Goal: Transaction & Acquisition: Book appointment/travel/reservation

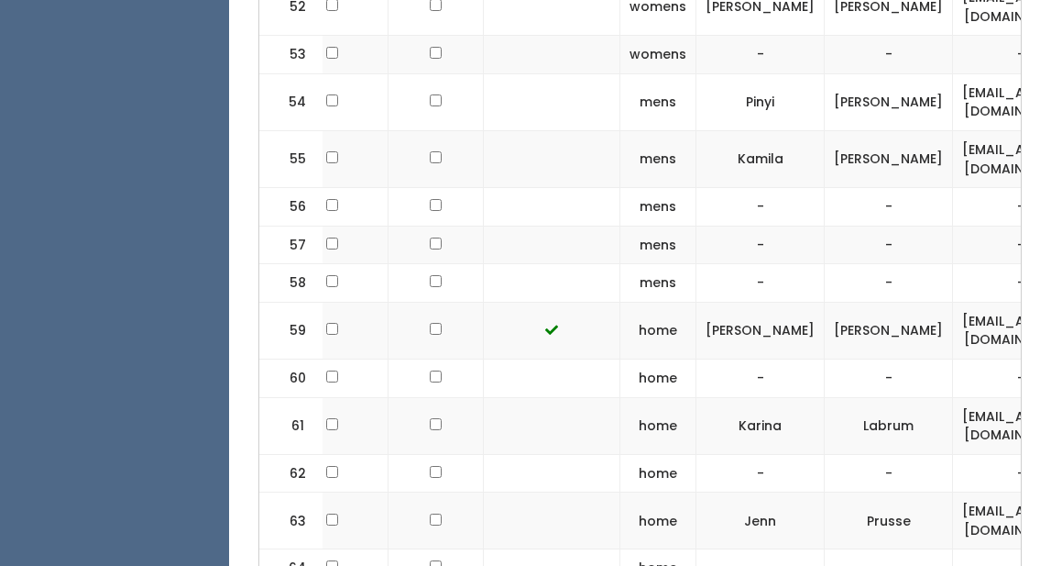
scroll to position [3888, 0]
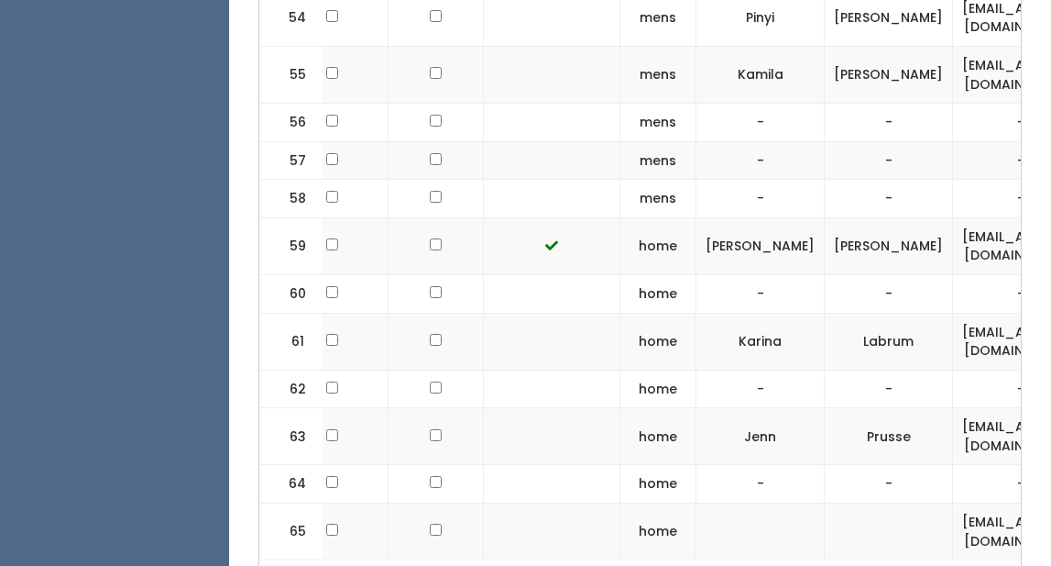
click at [658, 274] on td "home" at bounding box center [659, 293] width 76 height 38
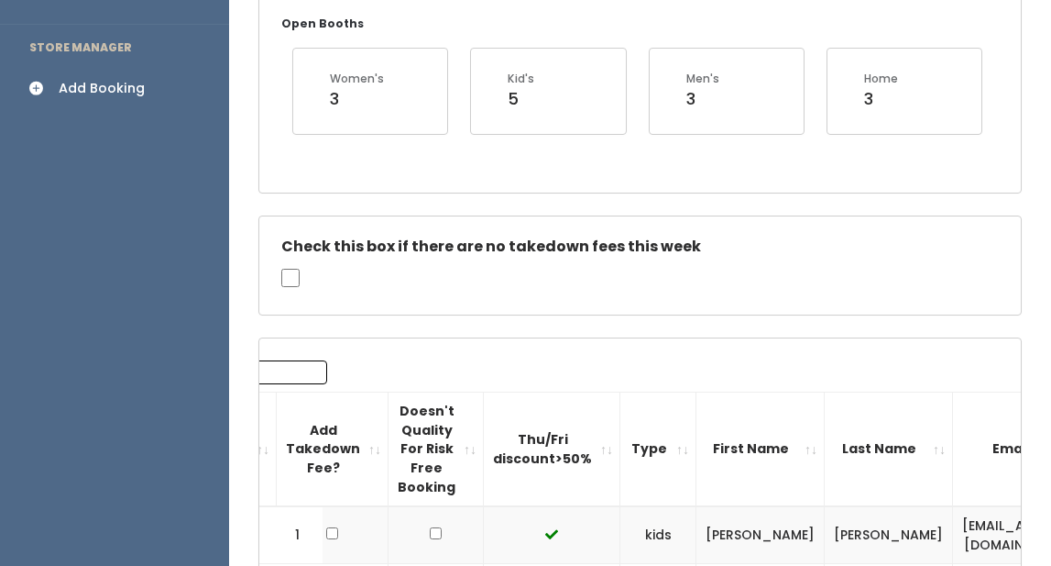
scroll to position [368, 0]
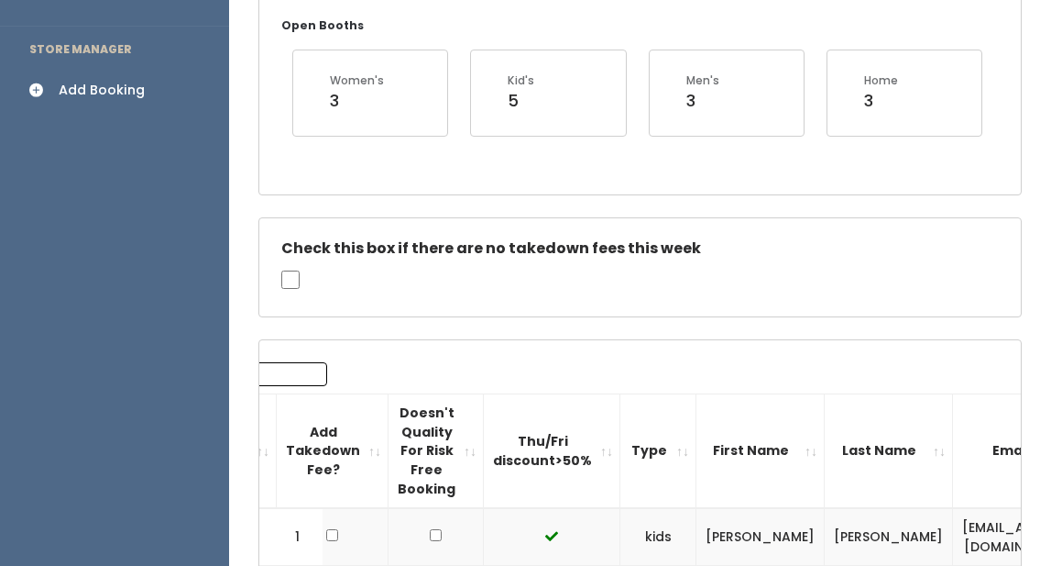
click at [75, 81] on div "Add Booking" at bounding box center [102, 90] width 86 height 19
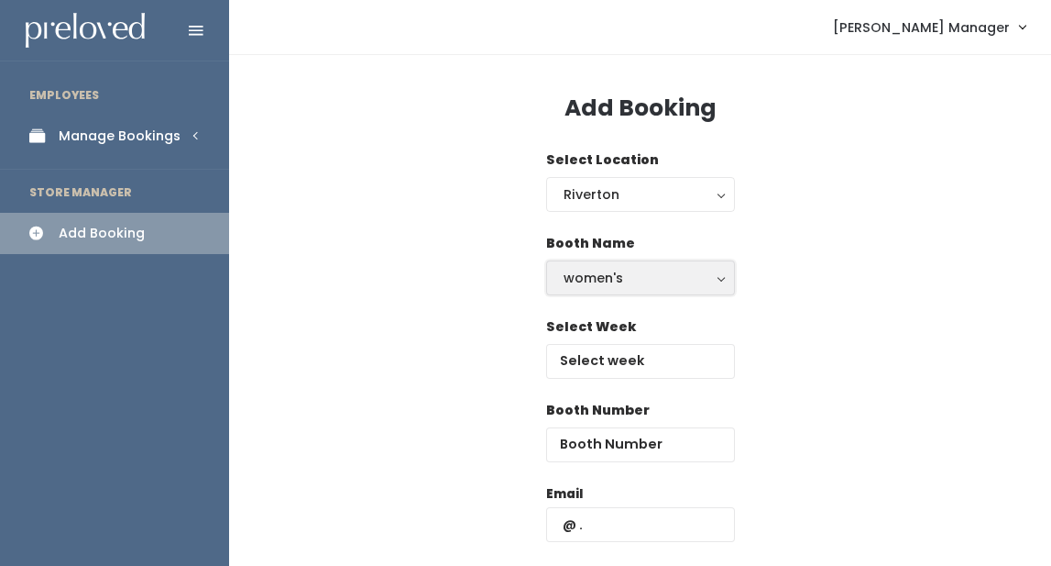
click at [615, 273] on div "women's" at bounding box center [641, 278] width 154 height 20
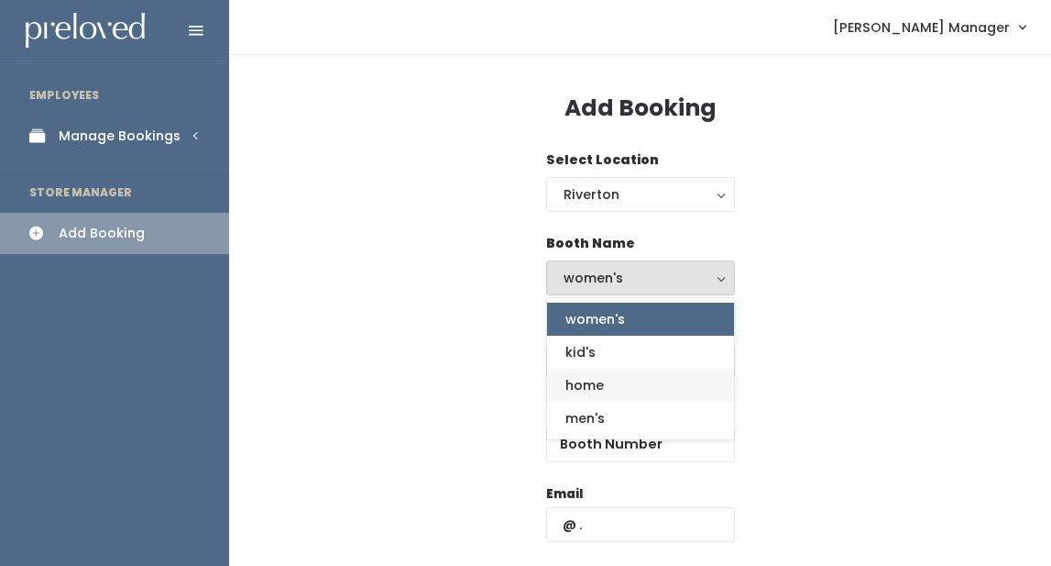
click at [594, 382] on span "home" at bounding box center [585, 385] width 38 height 20
select select "home"
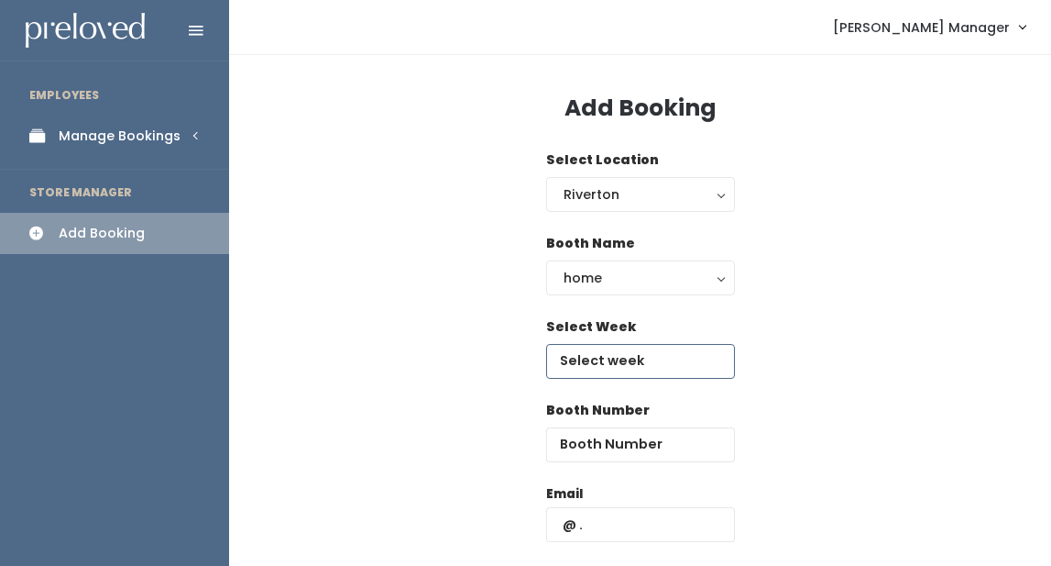
click at [595, 368] on input "text" at bounding box center [640, 361] width 189 height 35
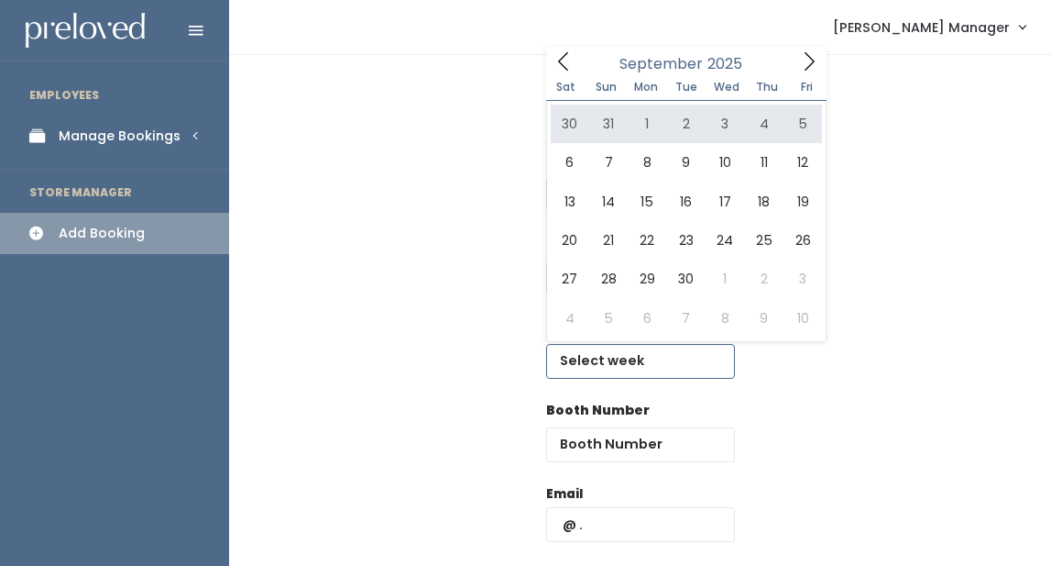
type input "[DATE] to [DATE]"
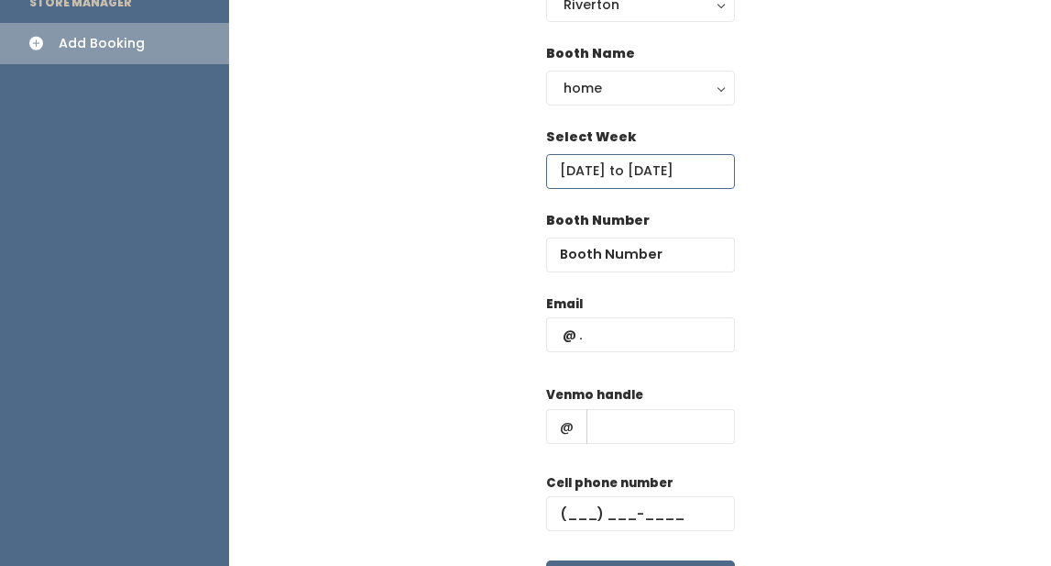
scroll to position [195, 0]
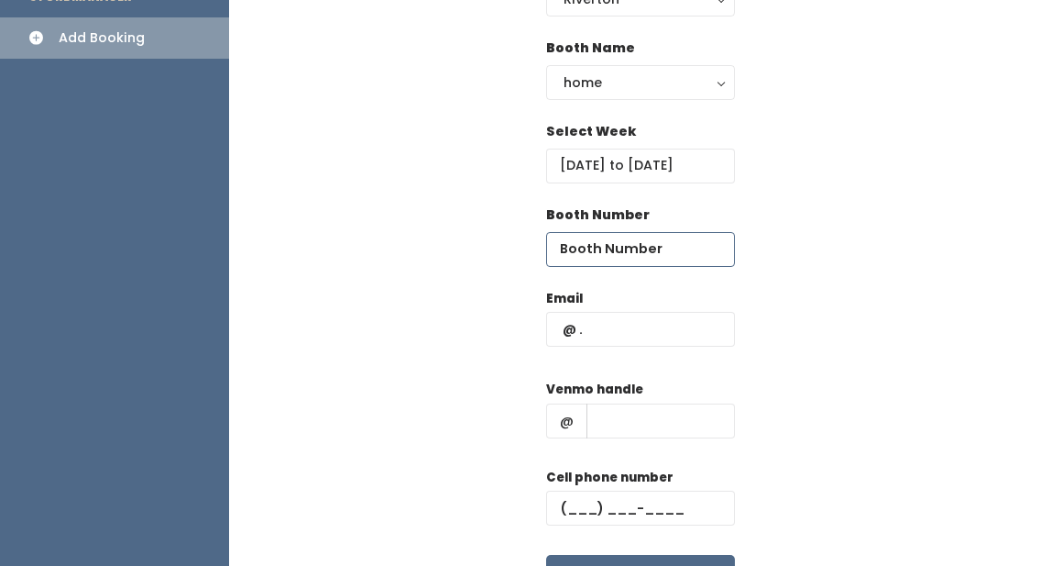
click at [624, 252] on input "number" at bounding box center [640, 249] width 189 height 35
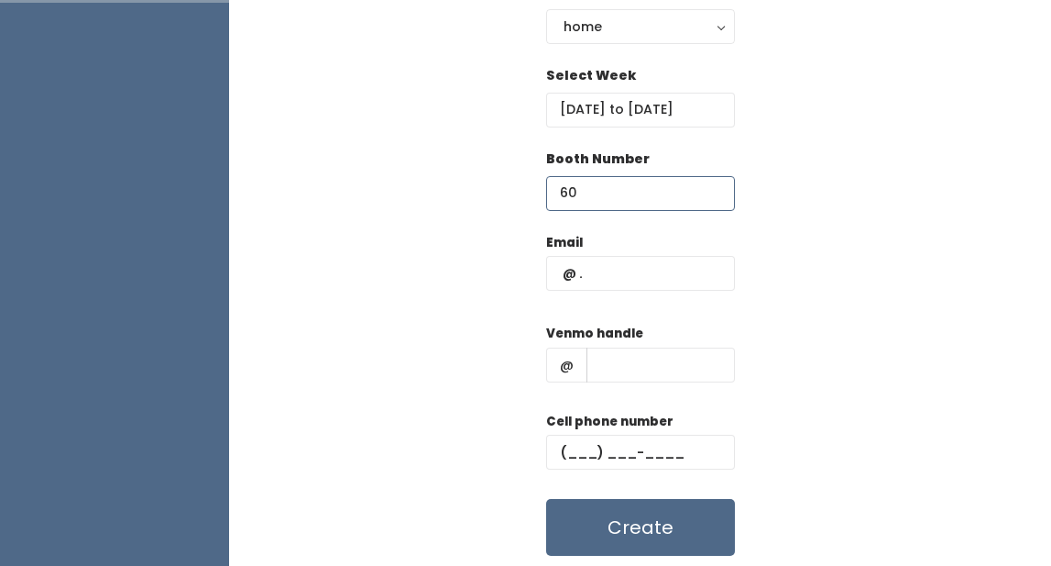
scroll to position [253, 0]
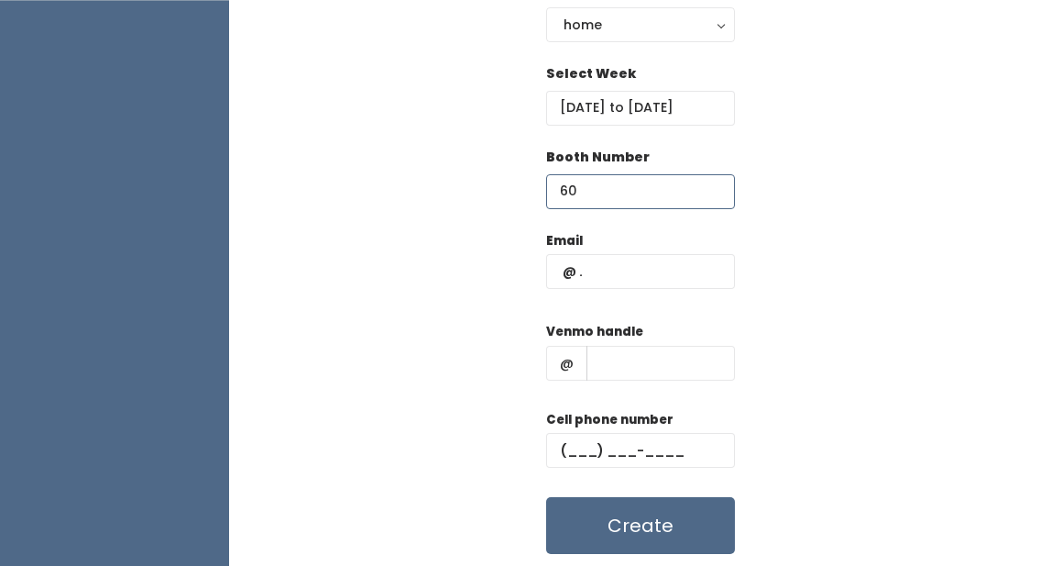
type input "60"
click at [628, 269] on input "text" at bounding box center [640, 271] width 189 height 35
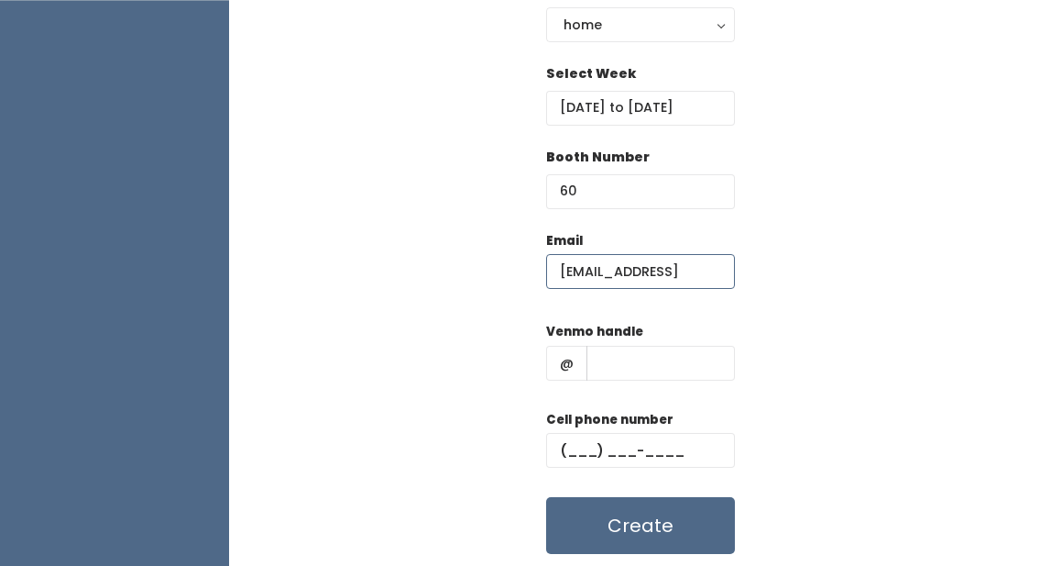
type input "[EMAIL_ADDRESS][DOMAIN_NAME]"
click at [605, 347] on input "text" at bounding box center [661, 363] width 148 height 35
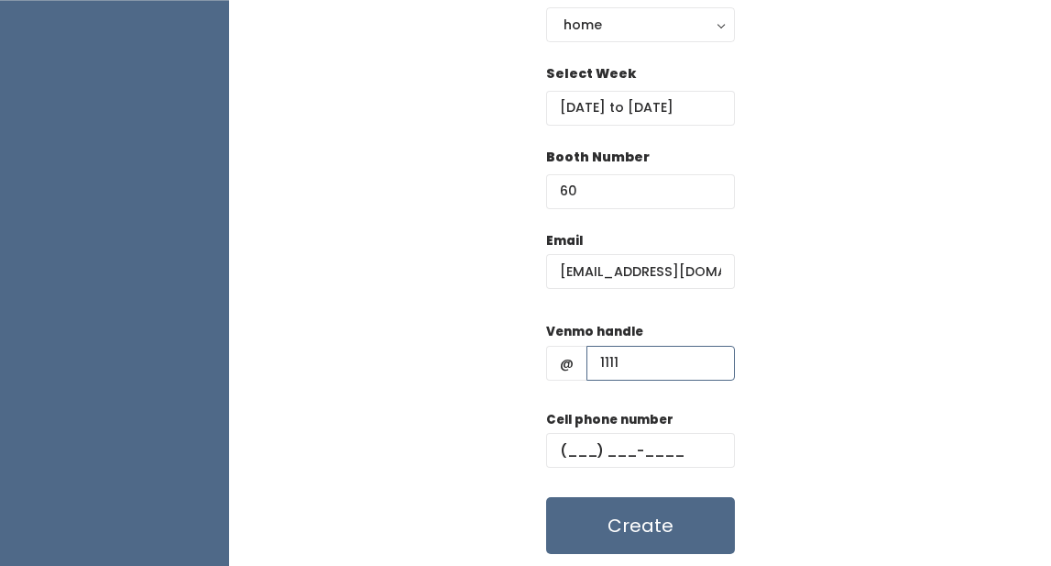
type input "1111"
click at [573, 445] on input "text" at bounding box center [640, 450] width 189 height 35
type input "(111) 1__-____"
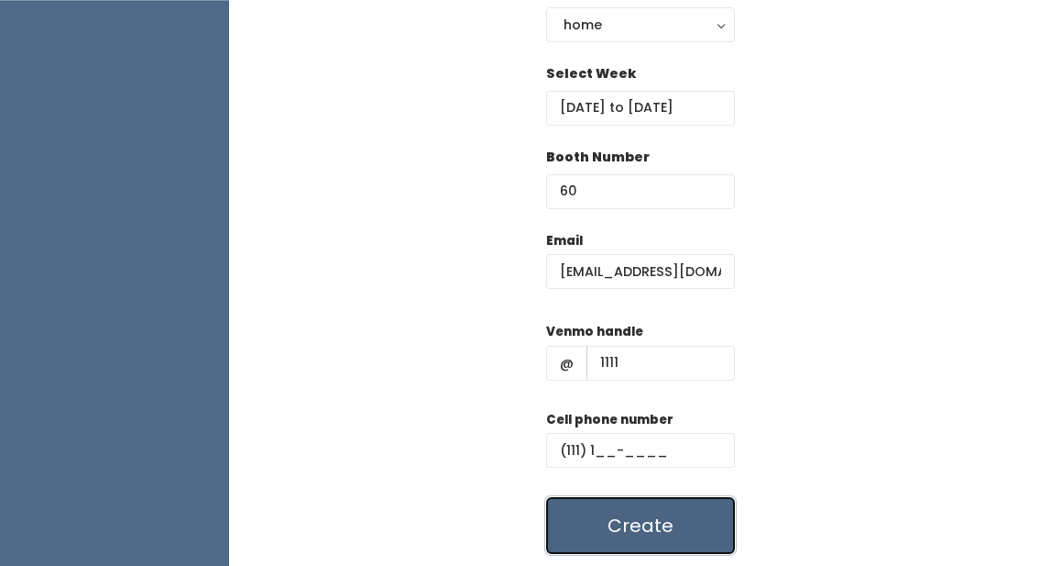
click at [643, 532] on button "Create" at bounding box center [640, 525] width 189 height 57
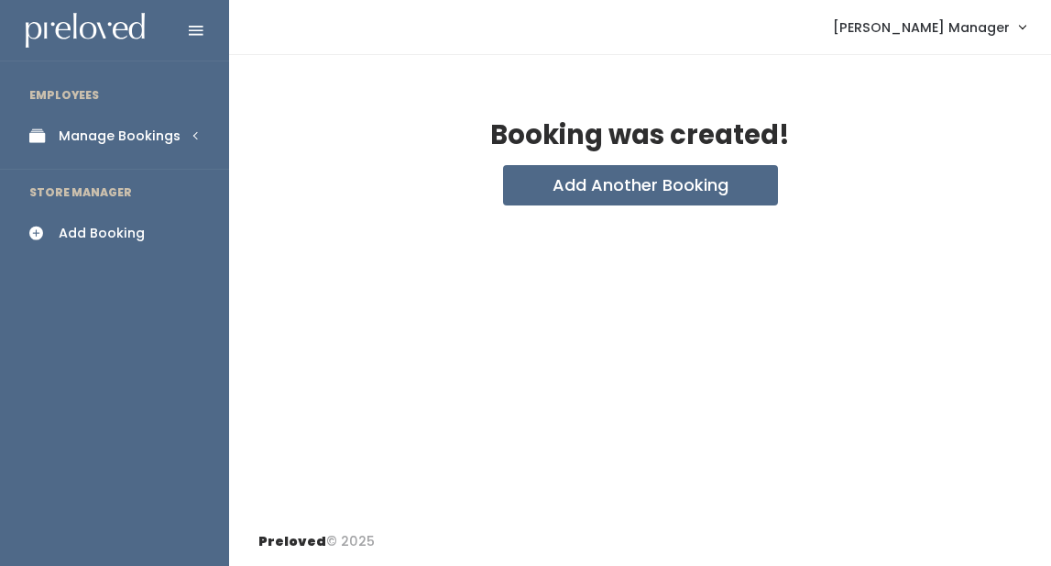
click at [144, 134] on div "Manage Bookings" at bounding box center [120, 135] width 122 height 19
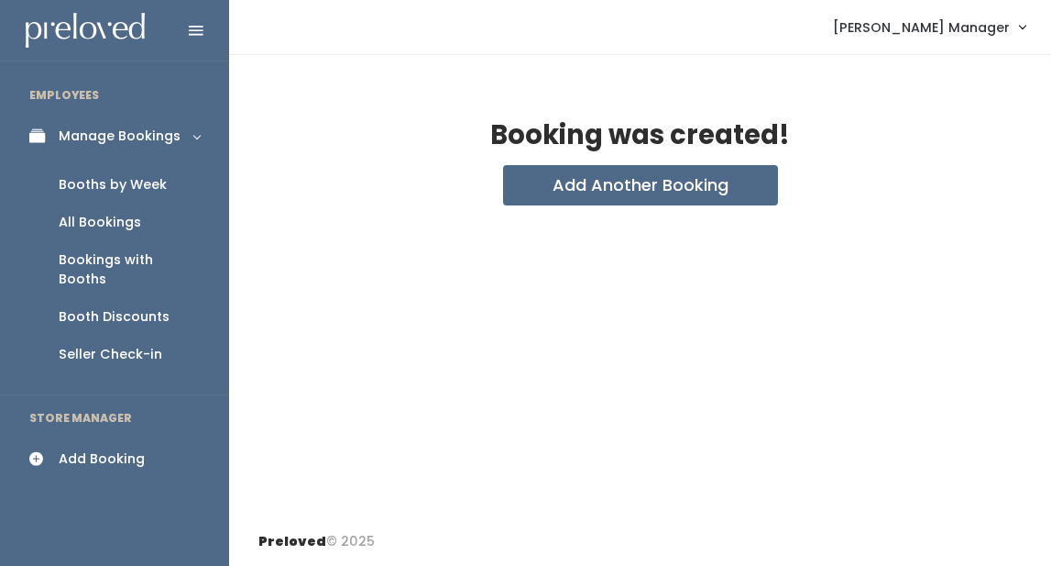
click at [116, 189] on div "Booths by Week" at bounding box center [113, 184] width 108 height 19
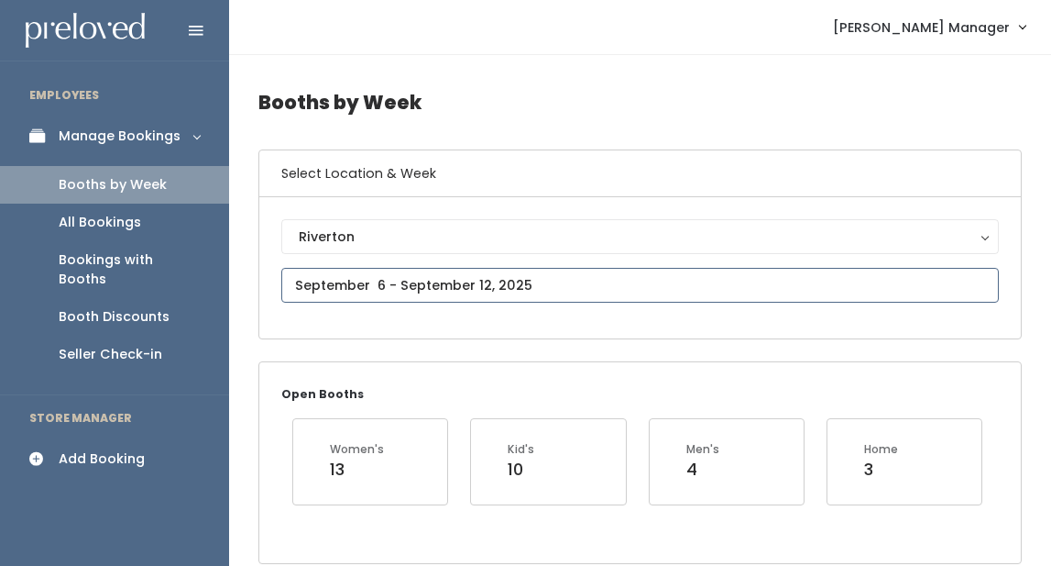
click at [391, 278] on input "text" at bounding box center [640, 285] width 718 height 35
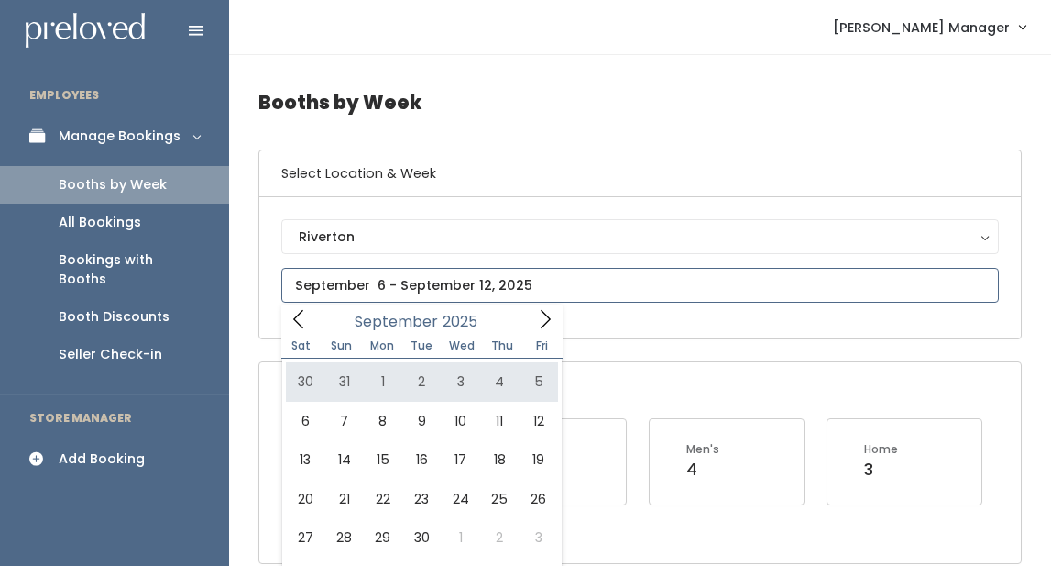
type input "August 30 to September 5"
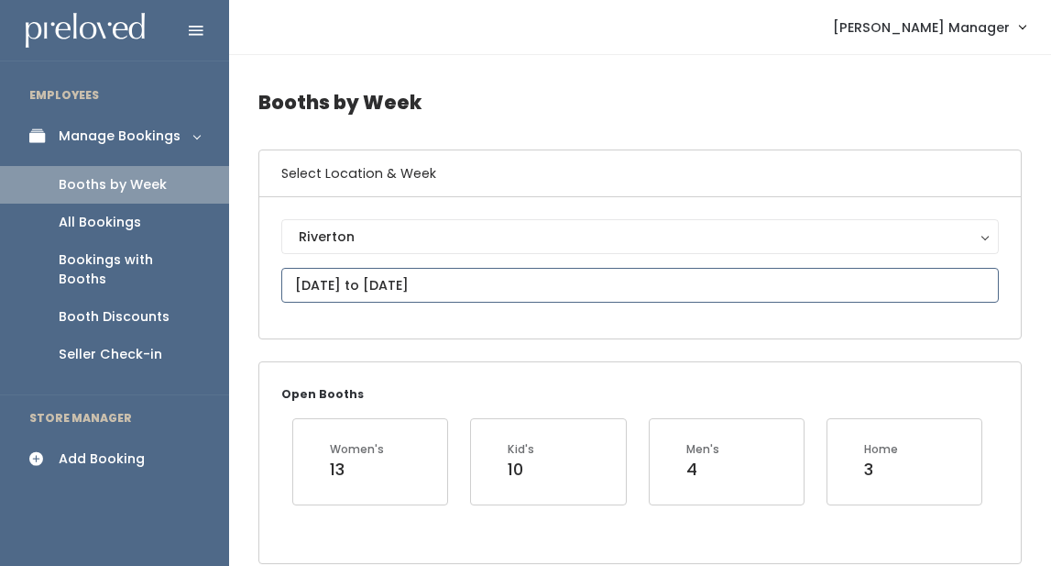
scroll to position [30, 0]
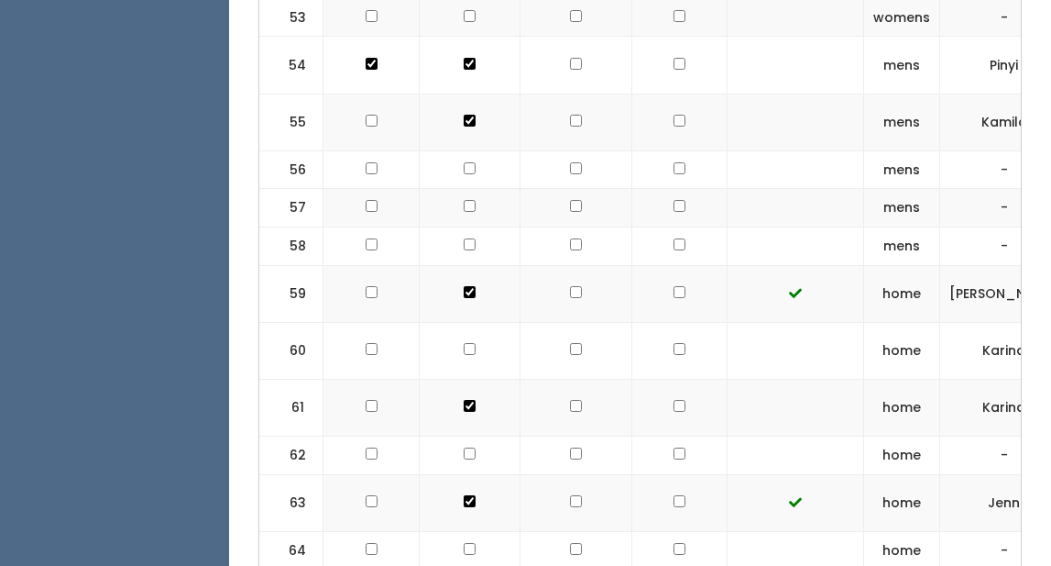
scroll to position [3683, 0]
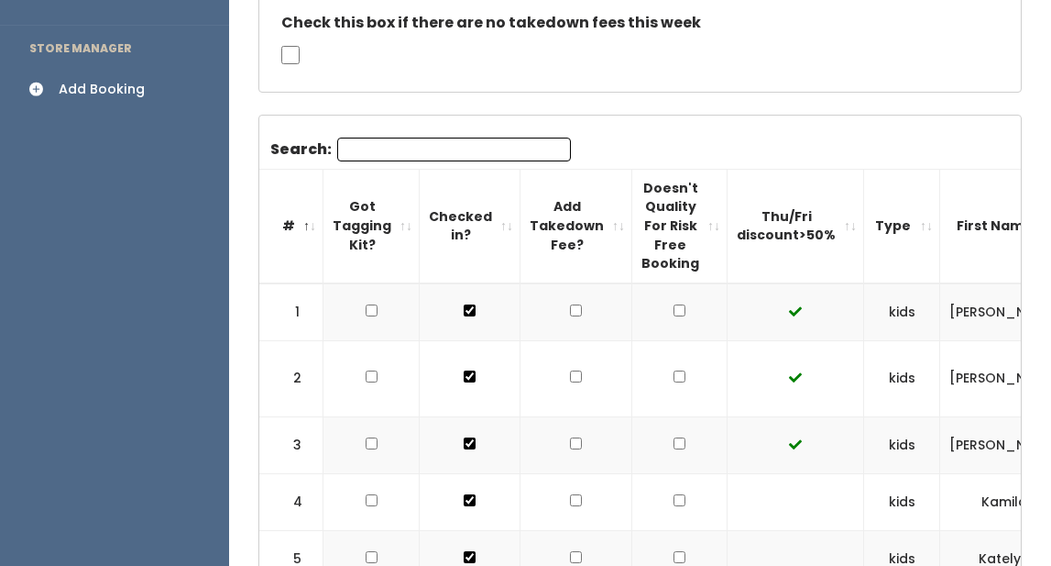
scroll to position [0, 0]
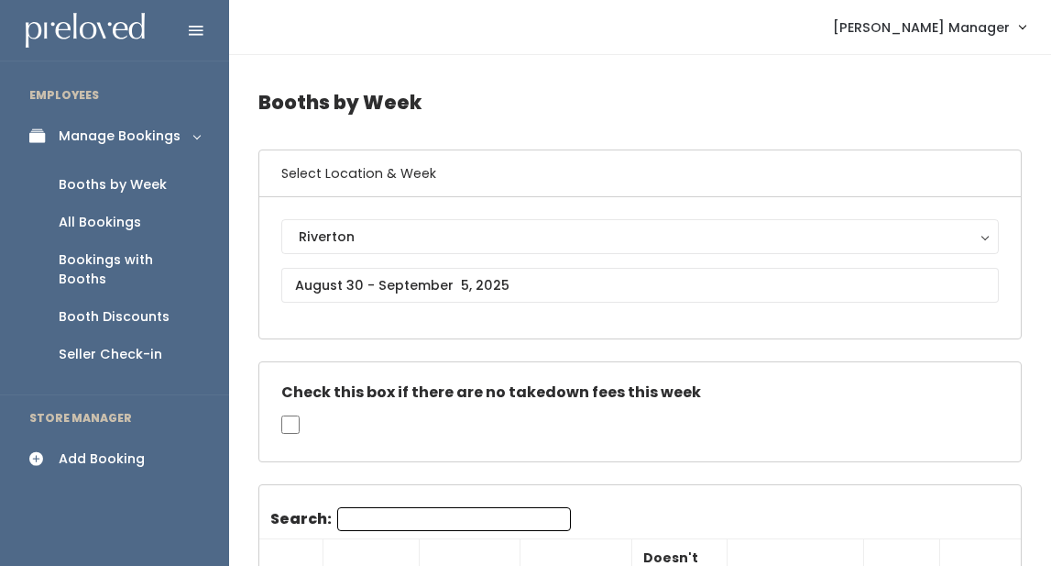
click at [99, 449] on div "Add Booking" at bounding box center [102, 458] width 86 height 19
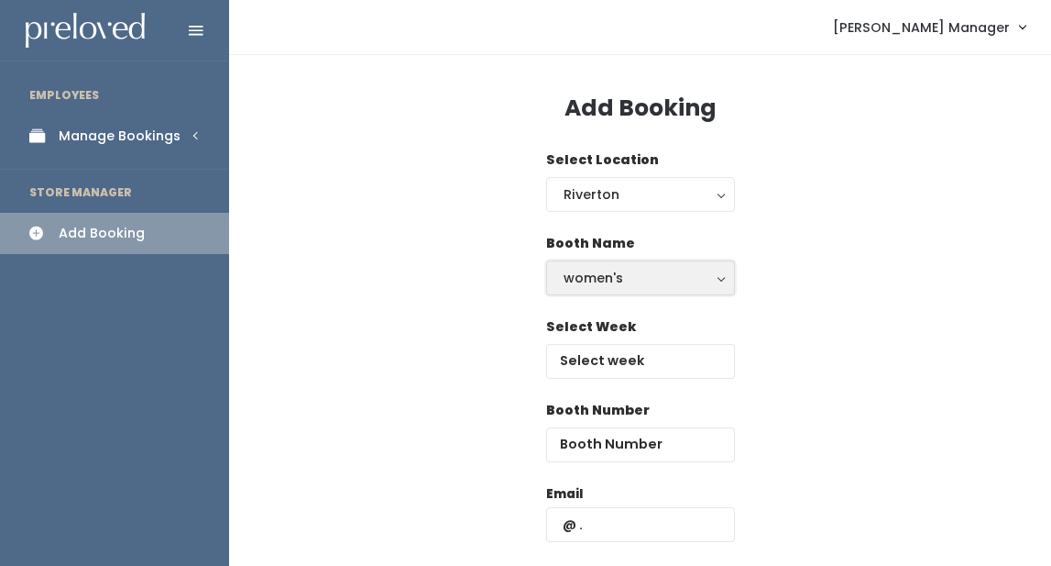
click at [615, 281] on div "women's" at bounding box center [641, 278] width 154 height 20
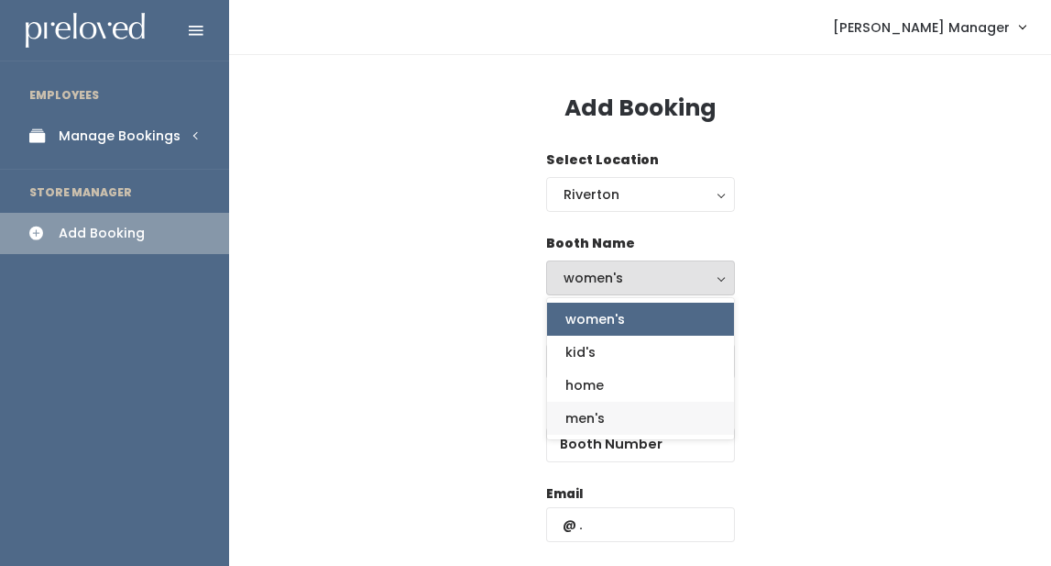
click at [606, 414] on link "men's" at bounding box center [640, 417] width 187 height 33
select select "mens"
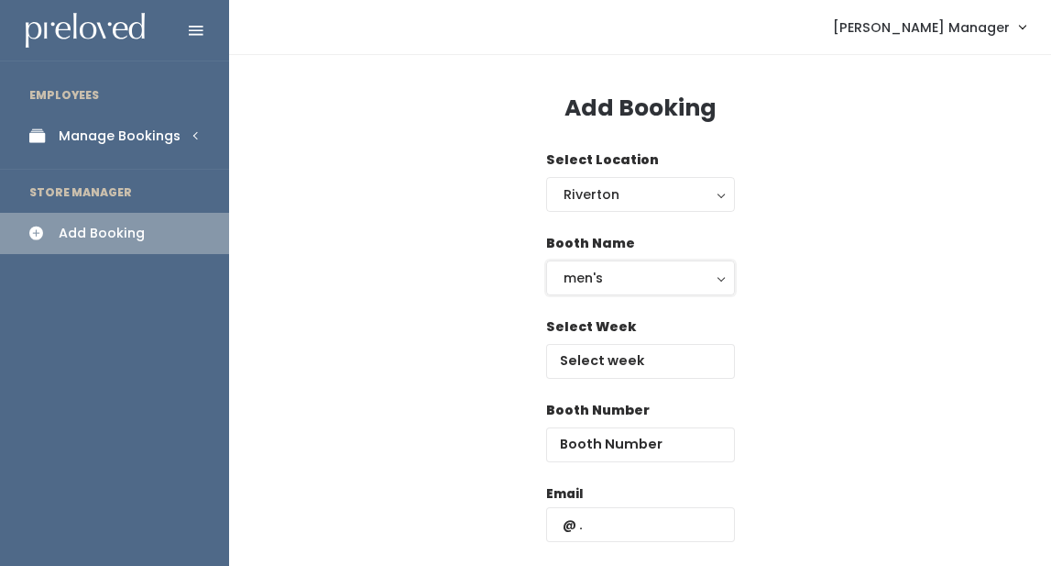
scroll to position [4, 0]
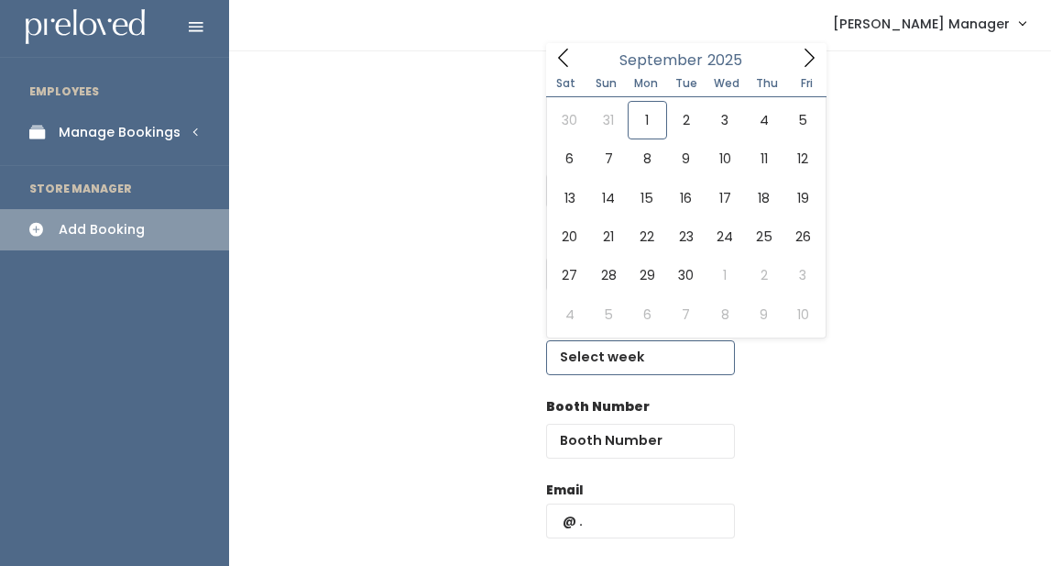
click at [597, 363] on input "text" at bounding box center [640, 357] width 189 height 35
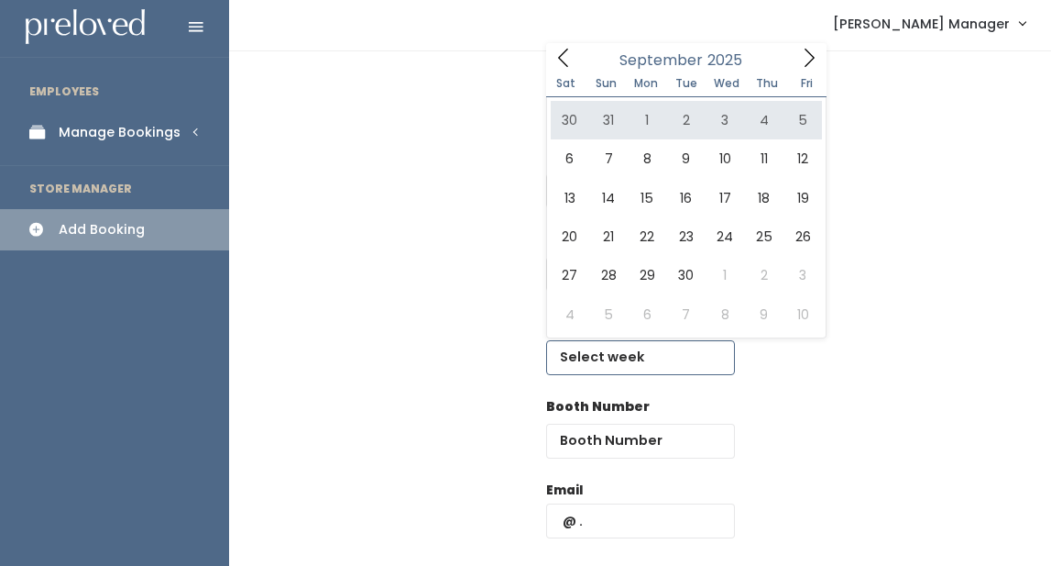
type input "[DATE] to [DATE]"
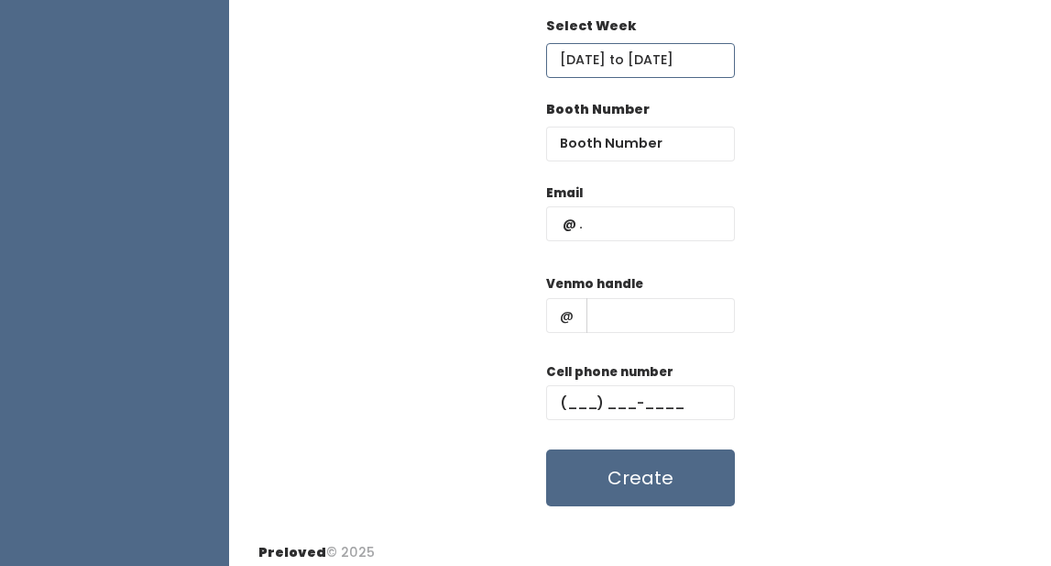
scroll to position [312, 0]
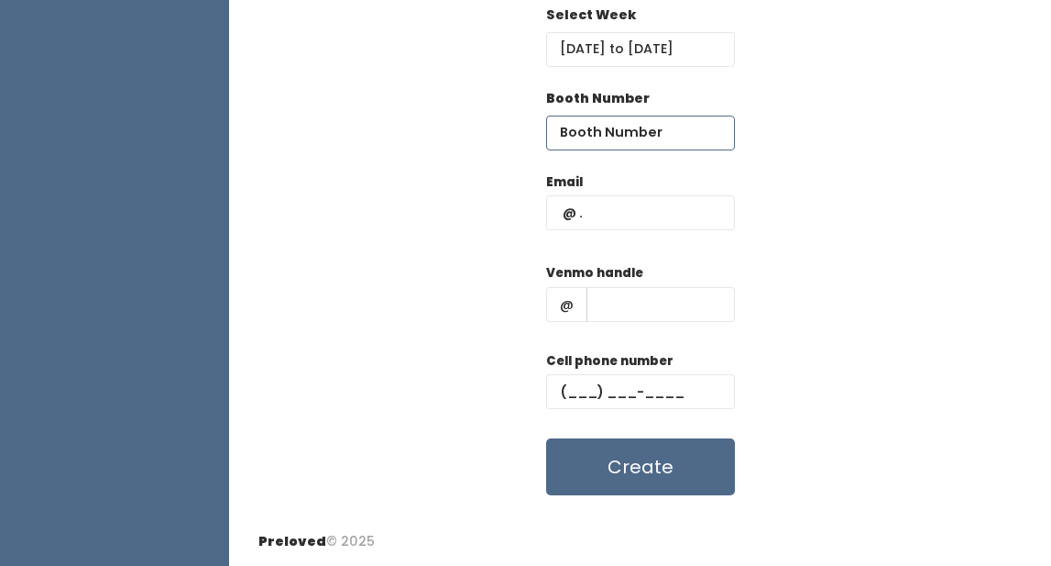
click at [611, 141] on input "number" at bounding box center [640, 132] width 189 height 35
type input "57"
click at [582, 216] on input "text" at bounding box center [640, 212] width 189 height 35
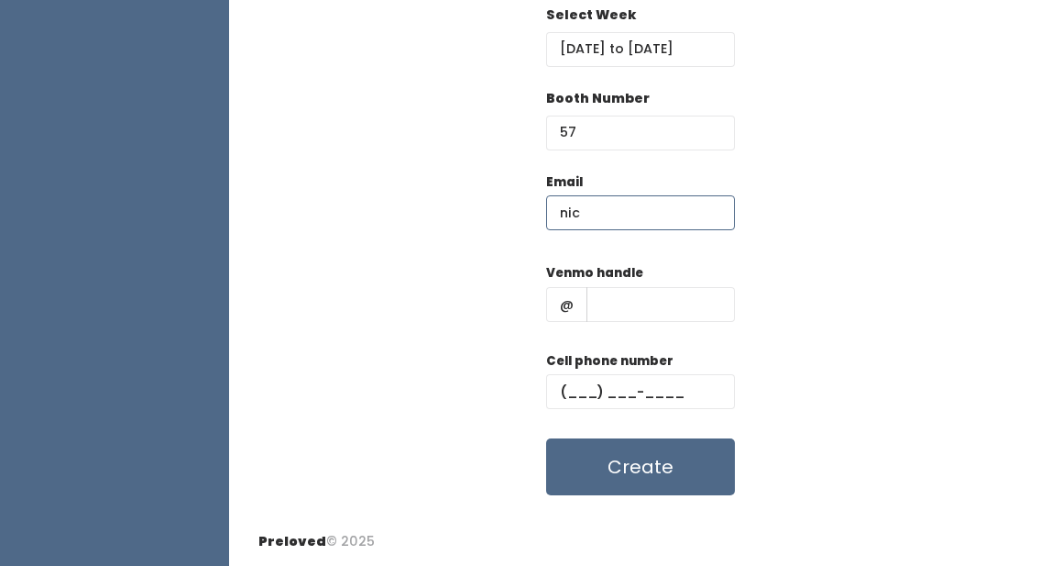
type input "[EMAIL_ADDRESS][DOMAIN_NAME]"
click at [623, 296] on input "text" at bounding box center [661, 304] width 148 height 35
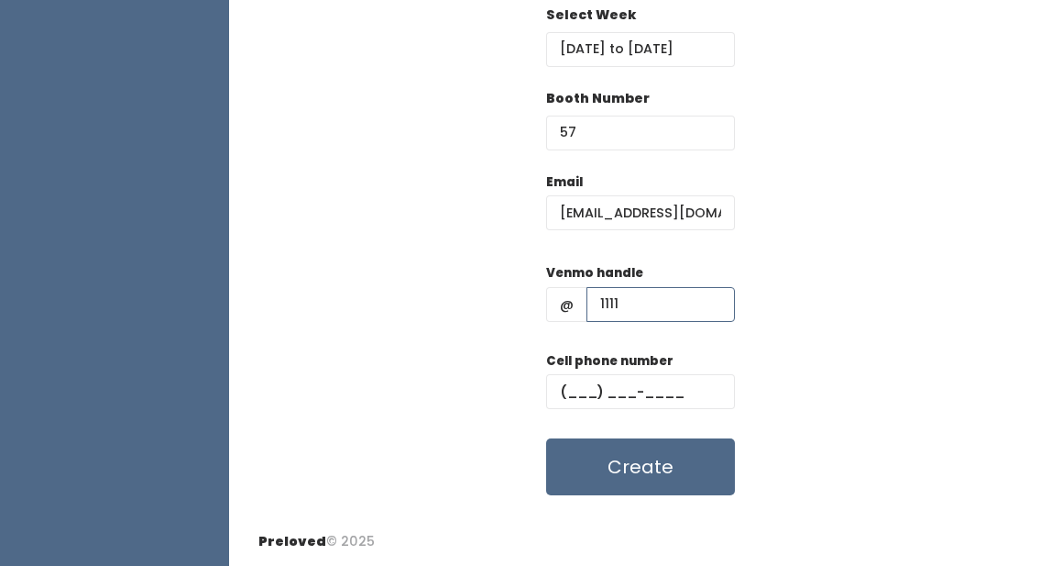
type input "1111"
click at [586, 394] on input "text" at bounding box center [640, 391] width 189 height 35
type input "(111) ___-____"
click at [721, 214] on input "[EMAIL_ADDRESS][DOMAIN_NAME]" at bounding box center [640, 212] width 189 height 35
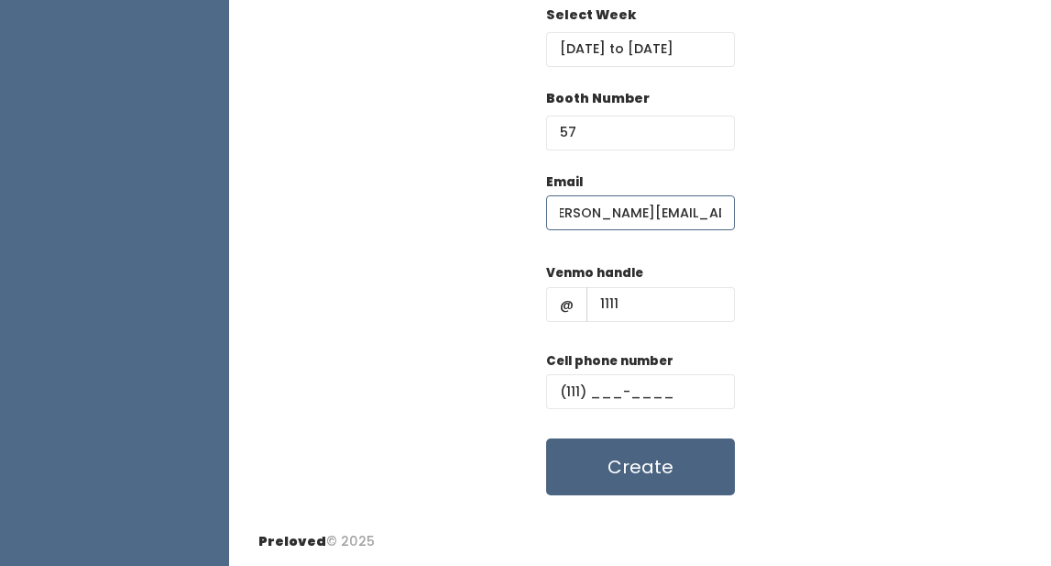
type input "[PERSON_NAME][EMAIL_ADDRESS][DOMAIN_NAME]"
click at [640, 460] on button "Create" at bounding box center [640, 466] width 189 height 57
